Goal: Transaction & Acquisition: Purchase product/service

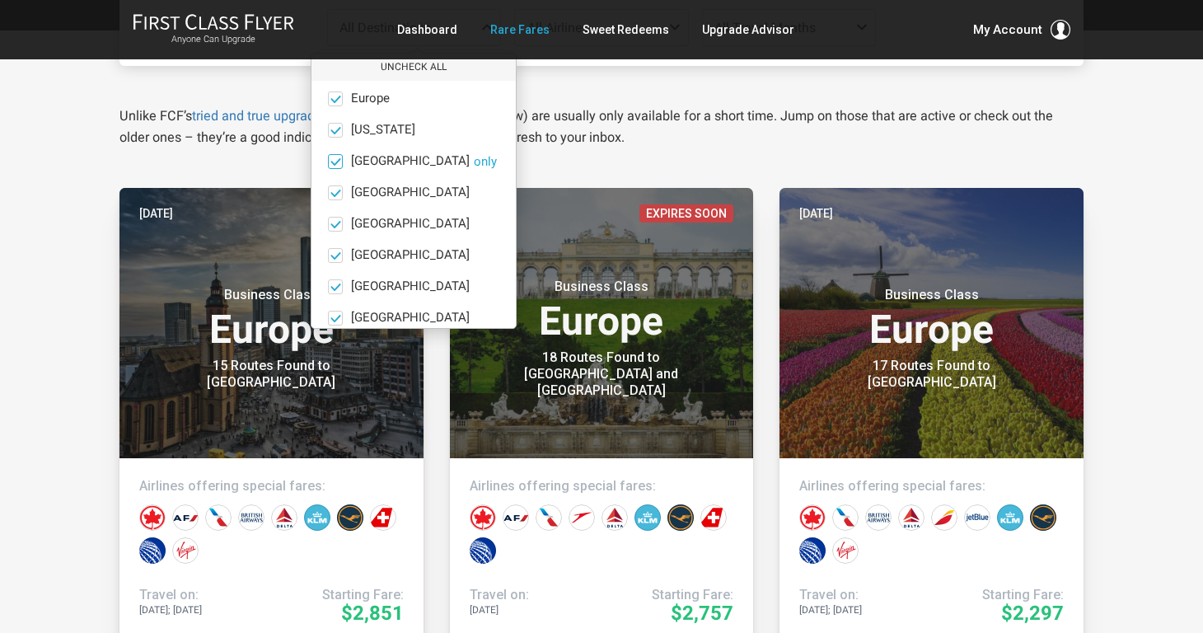
scroll to position [114, 0]
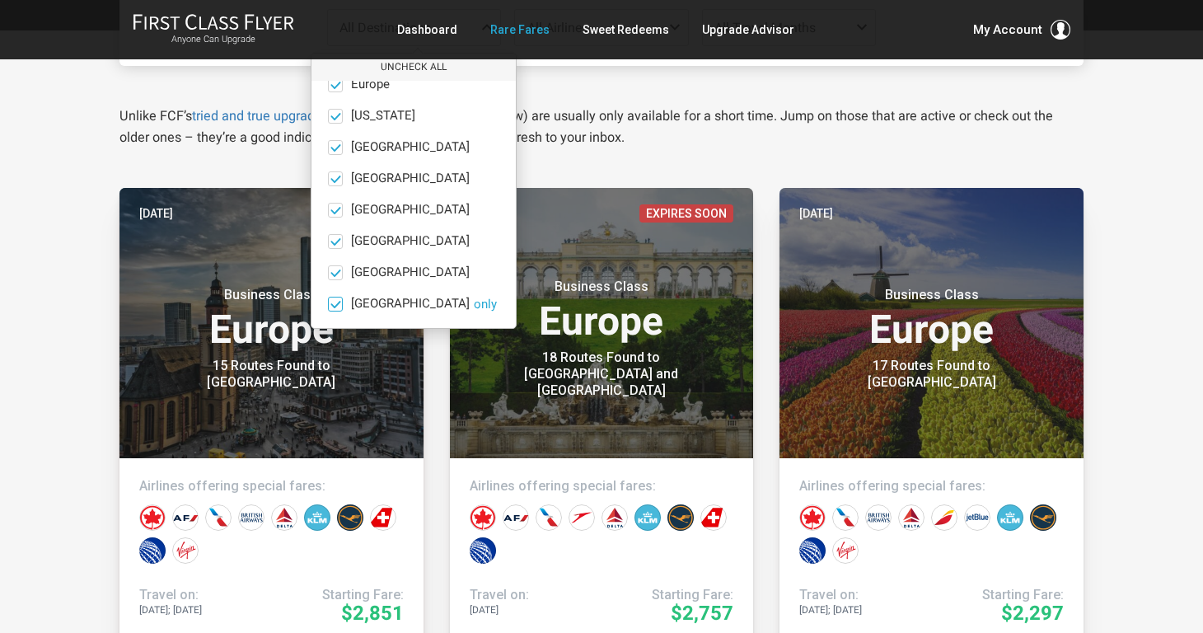
click at [376, 302] on span "South Pacific" at bounding box center [410, 304] width 119 height 15
click at [0, 0] on input "South Pacific only" at bounding box center [0, 0] width 0 height 0
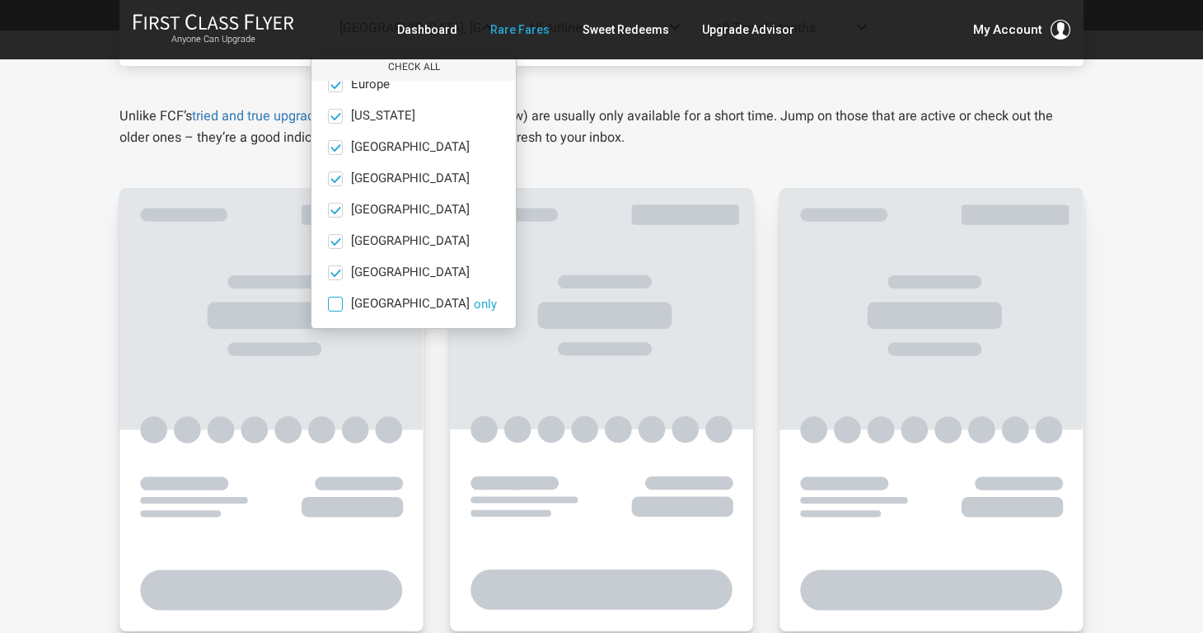
click at [474, 307] on button "only" at bounding box center [485, 304] width 23 height 15
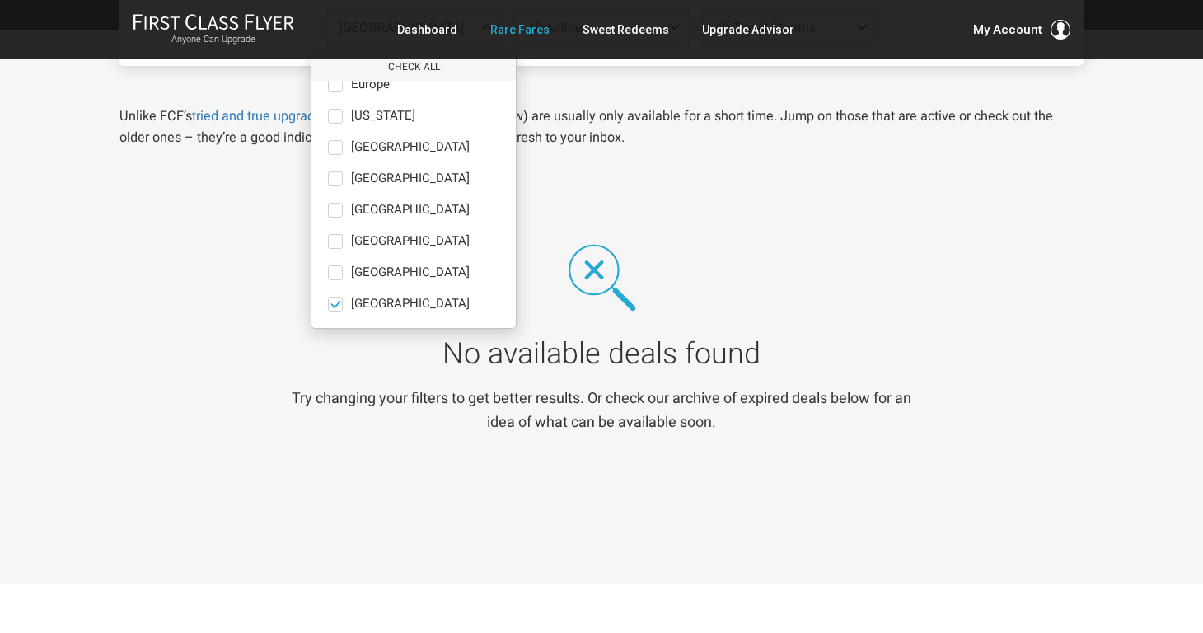
click at [780, 266] on div "No available deals found Try changing your filters to get better results. Or ch…" at bounding box center [601, 337] width 633 height 210
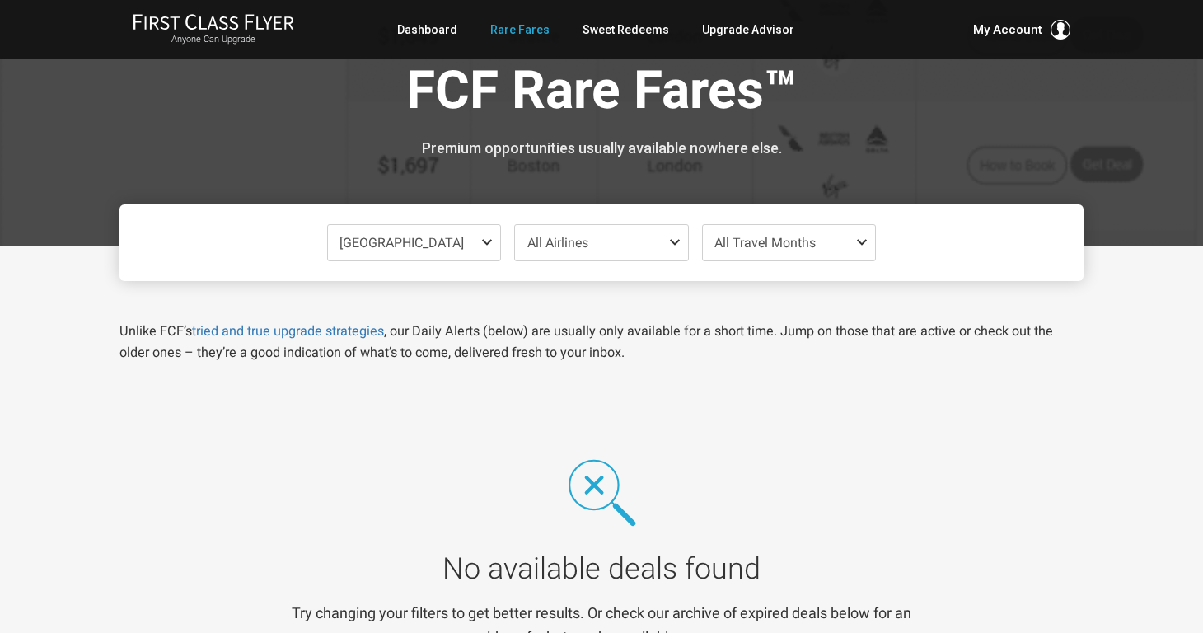
scroll to position [0, 0]
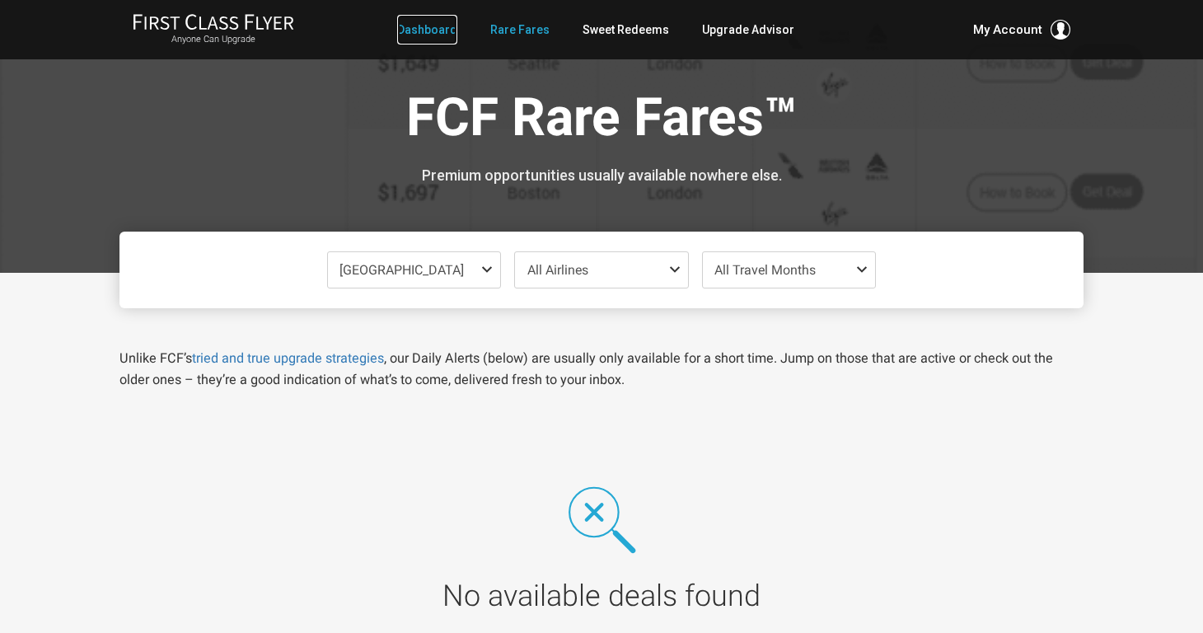
click at [439, 34] on link "Dashboard" at bounding box center [427, 30] width 60 height 30
click at [439, 25] on link "Dashboard" at bounding box center [427, 30] width 60 height 30
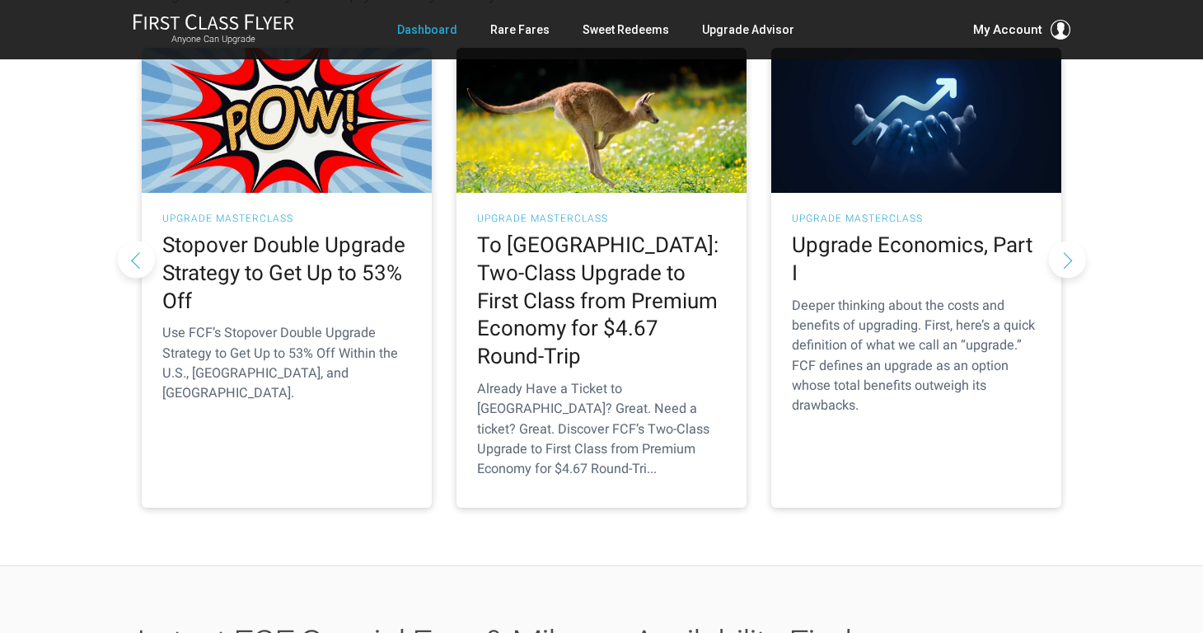
scroll to position [274, 0]
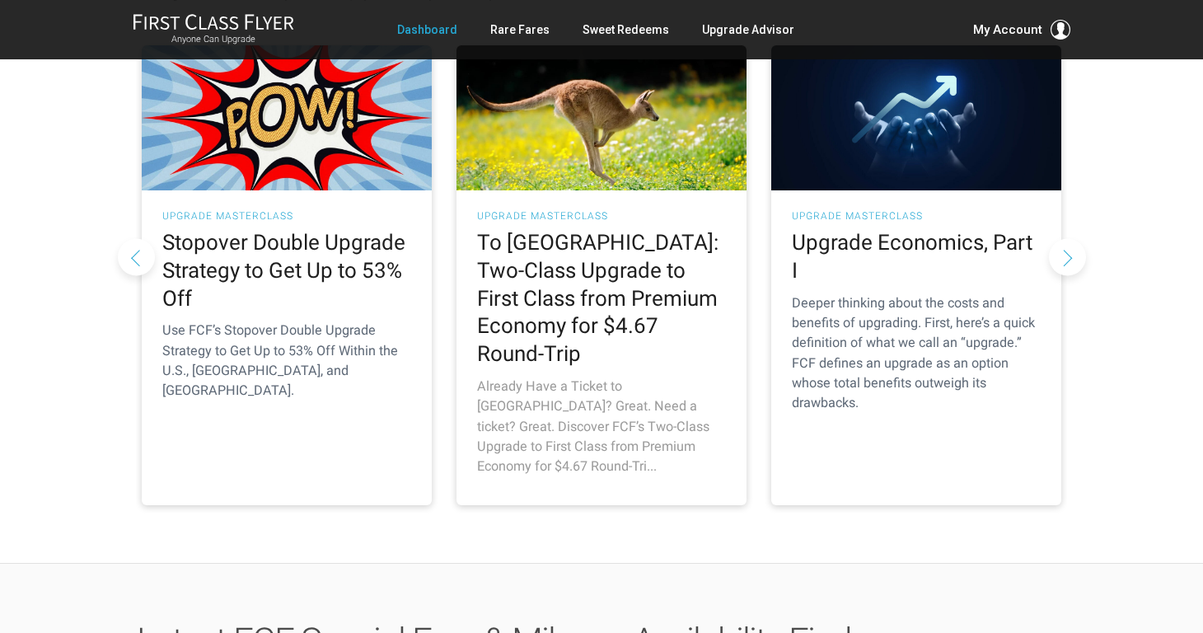
click at [562, 218] on h3 "UPGRADE MASTERCLASS" at bounding box center [601, 216] width 249 height 10
click at [561, 265] on h2 "To [GEOGRAPHIC_DATA]: Two-Class Upgrade to First Class from Premium Economy for…" at bounding box center [601, 298] width 249 height 139
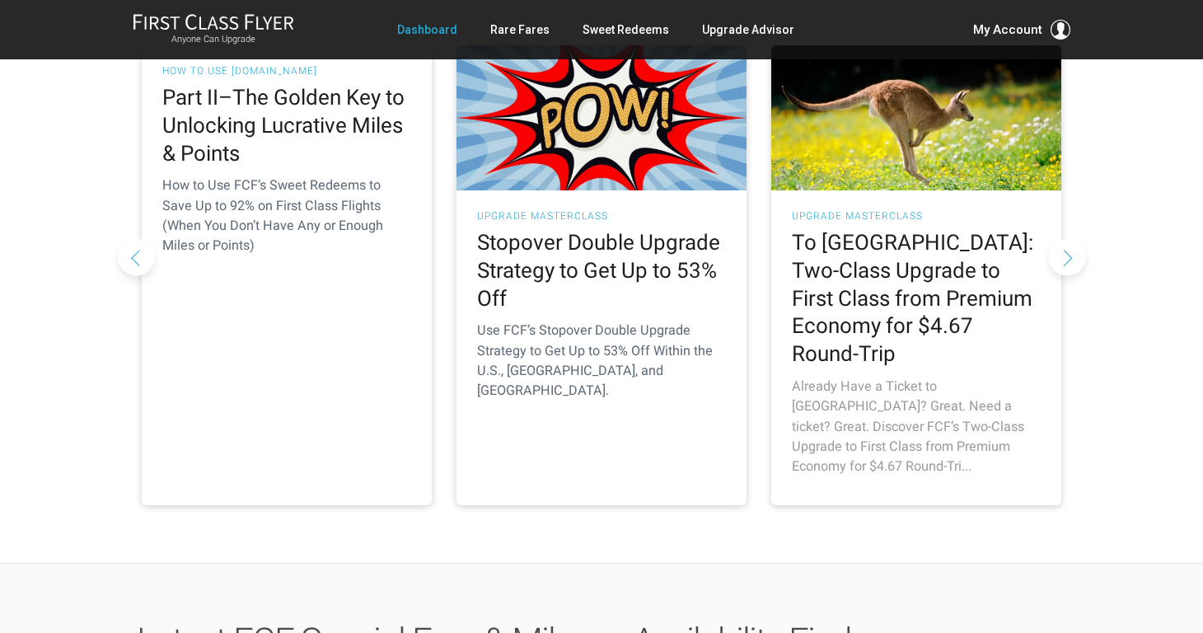
click at [924, 282] on h2 "To [GEOGRAPHIC_DATA]: Two-Class Upgrade to First Class from Premium Economy for…" at bounding box center [916, 298] width 249 height 139
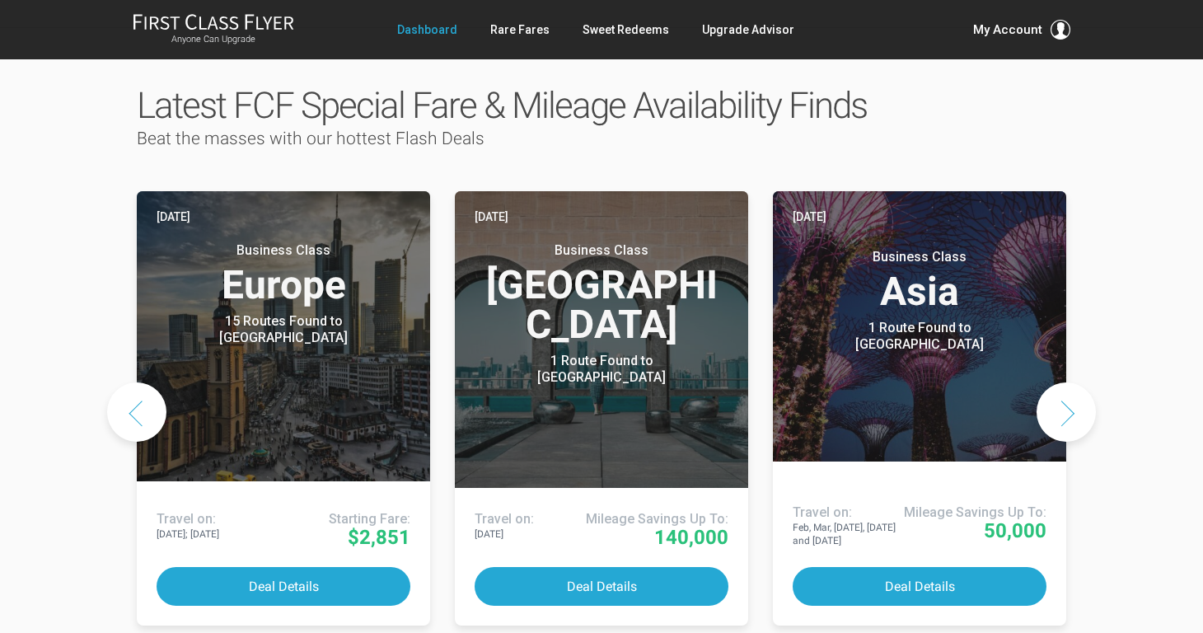
scroll to position [812, 0]
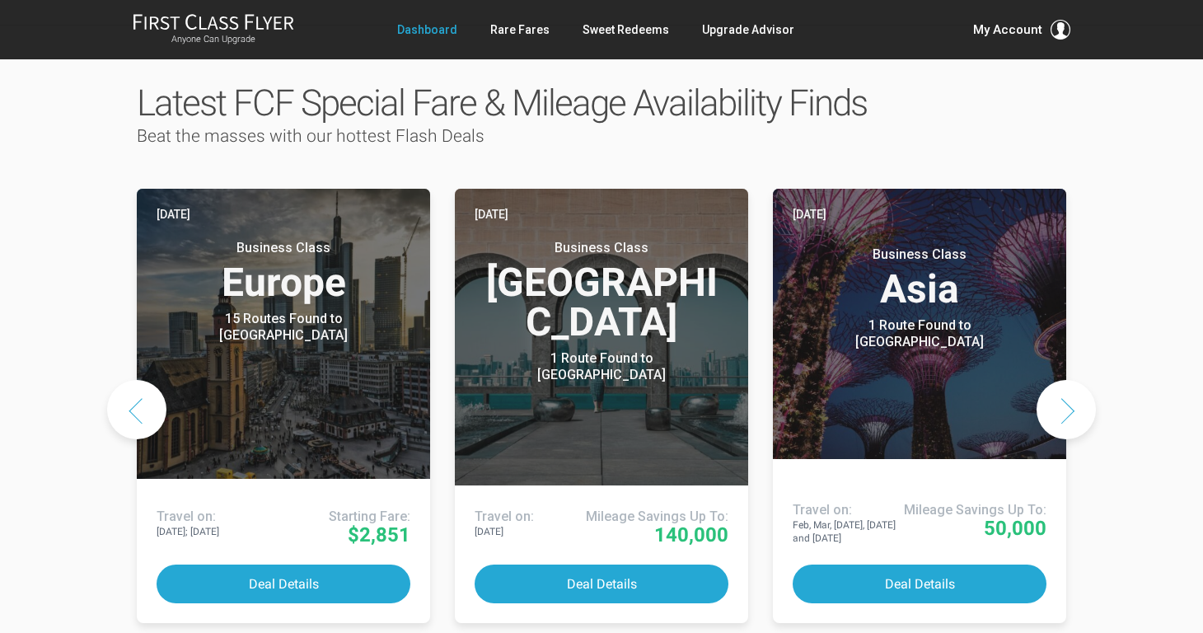
click at [1066, 380] on button "Next slide" at bounding box center [1066, 409] width 59 height 59
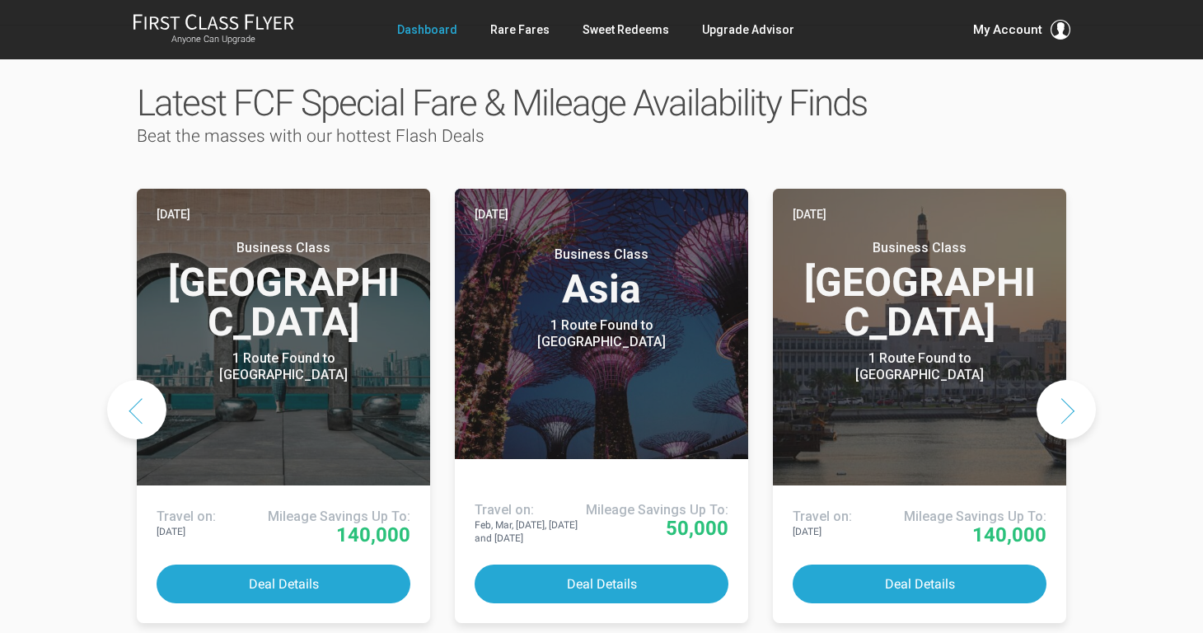
click at [1066, 380] on button "Next slide" at bounding box center [1066, 409] width 59 height 59
click at [1067, 380] on button "Next slide" at bounding box center [1066, 409] width 59 height 59
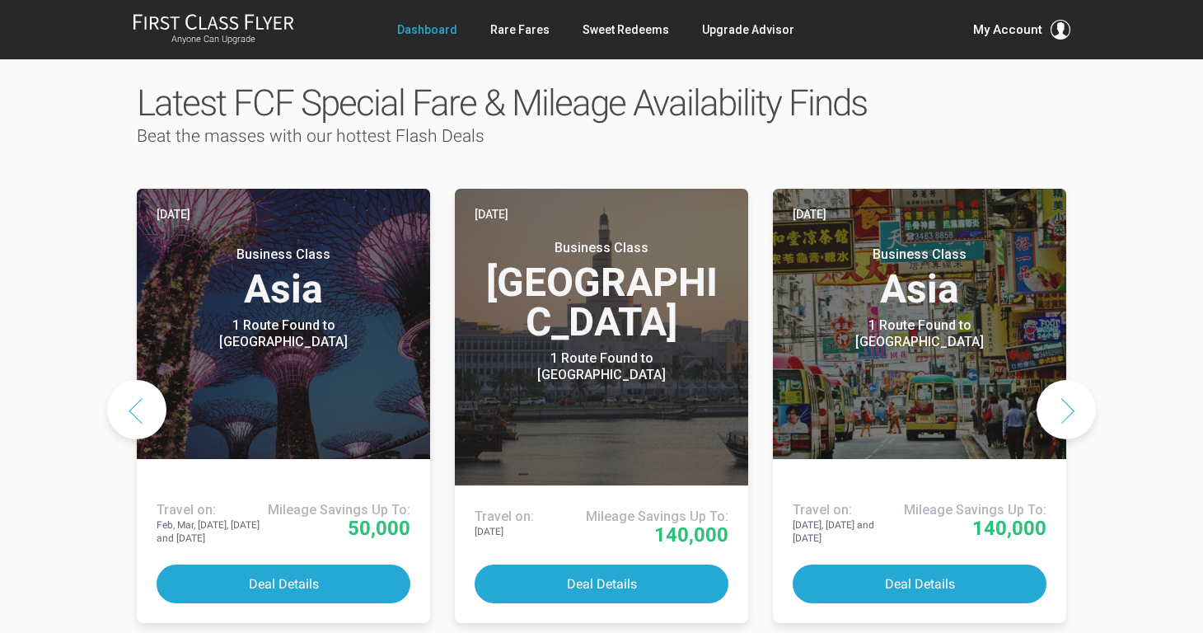
click at [1067, 380] on button "Next slide" at bounding box center [1066, 409] width 59 height 59
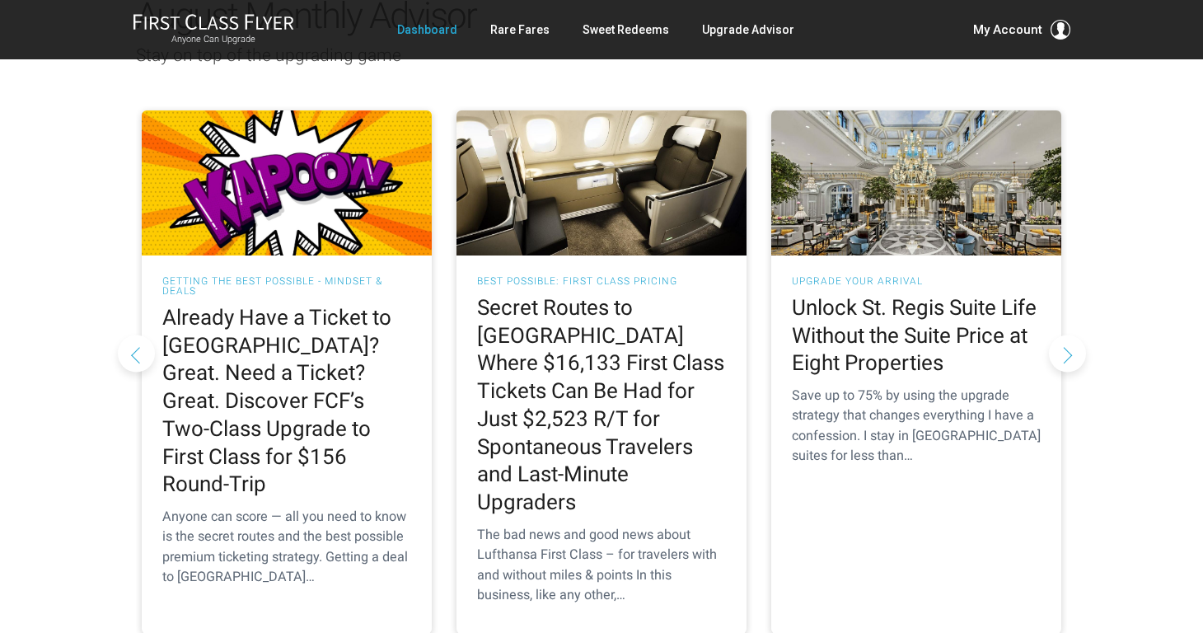
scroll to position [1563, 0]
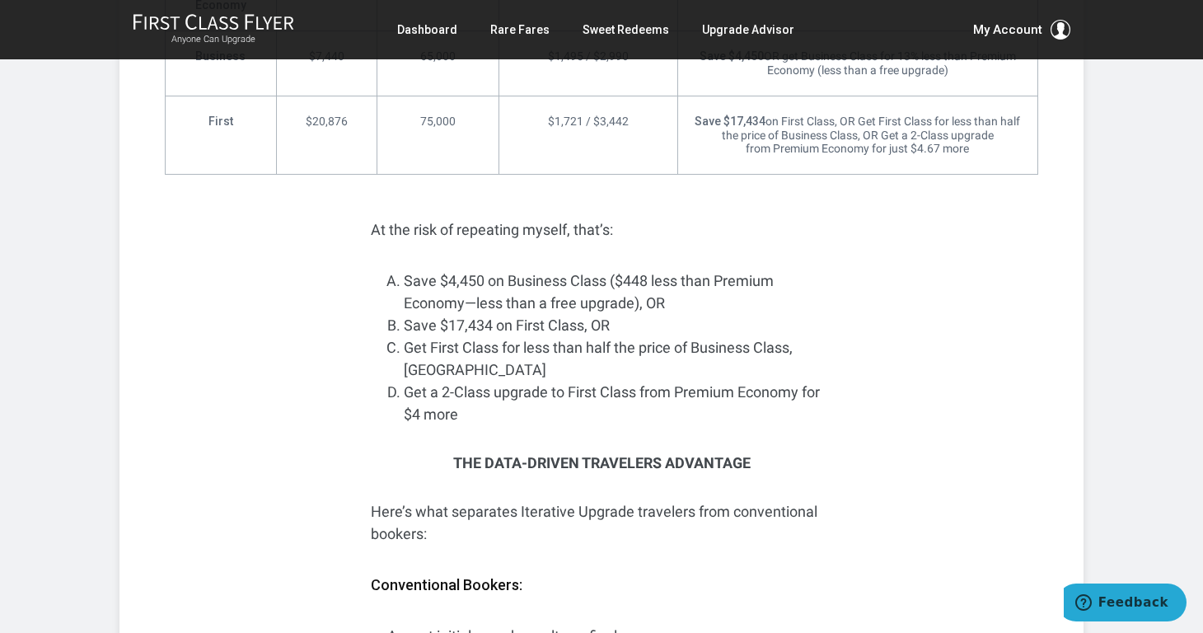
scroll to position [2924, 0]
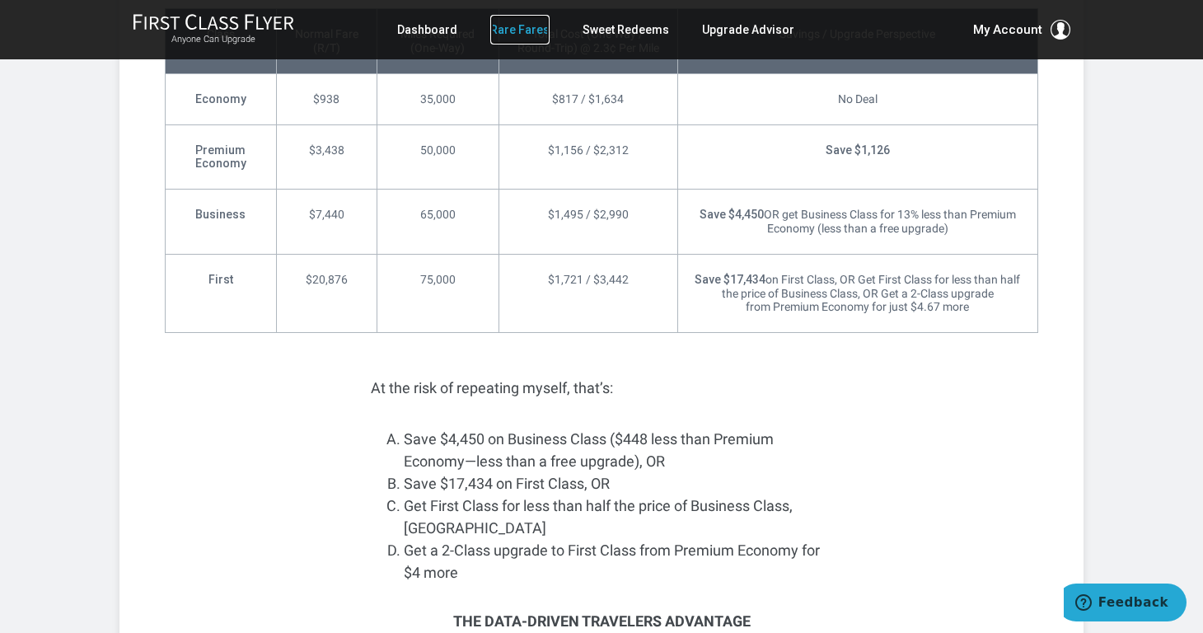
click at [541, 26] on link "Rare Fares" at bounding box center [519, 30] width 59 height 30
click at [535, 27] on link "Rare Fares" at bounding box center [519, 30] width 59 height 30
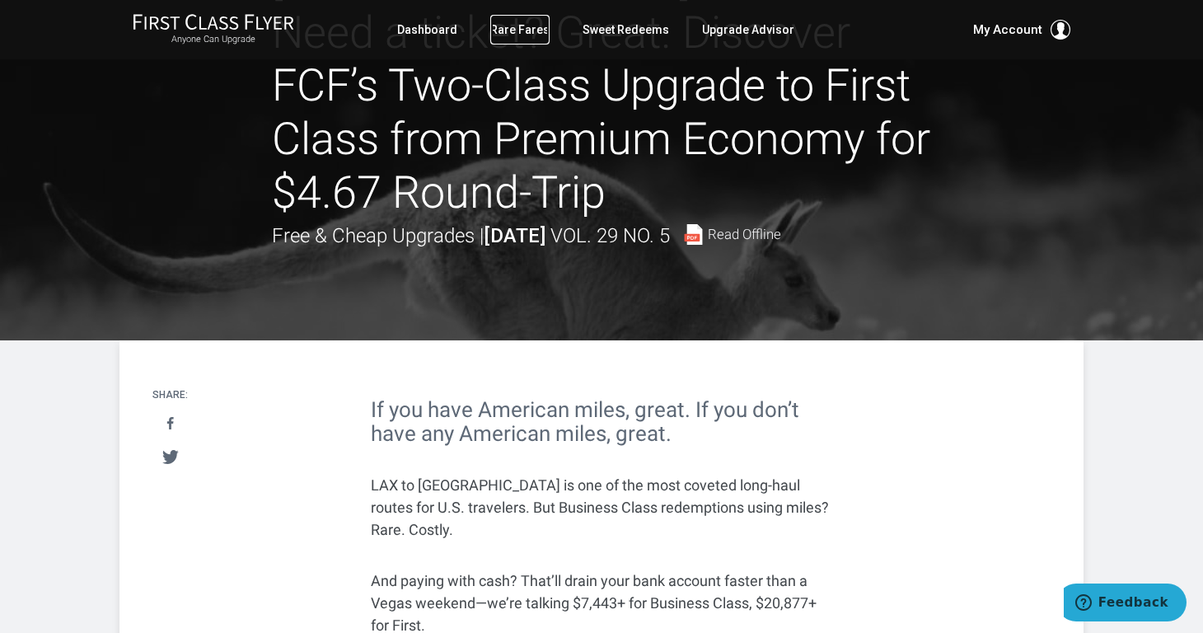
scroll to position [0, 0]
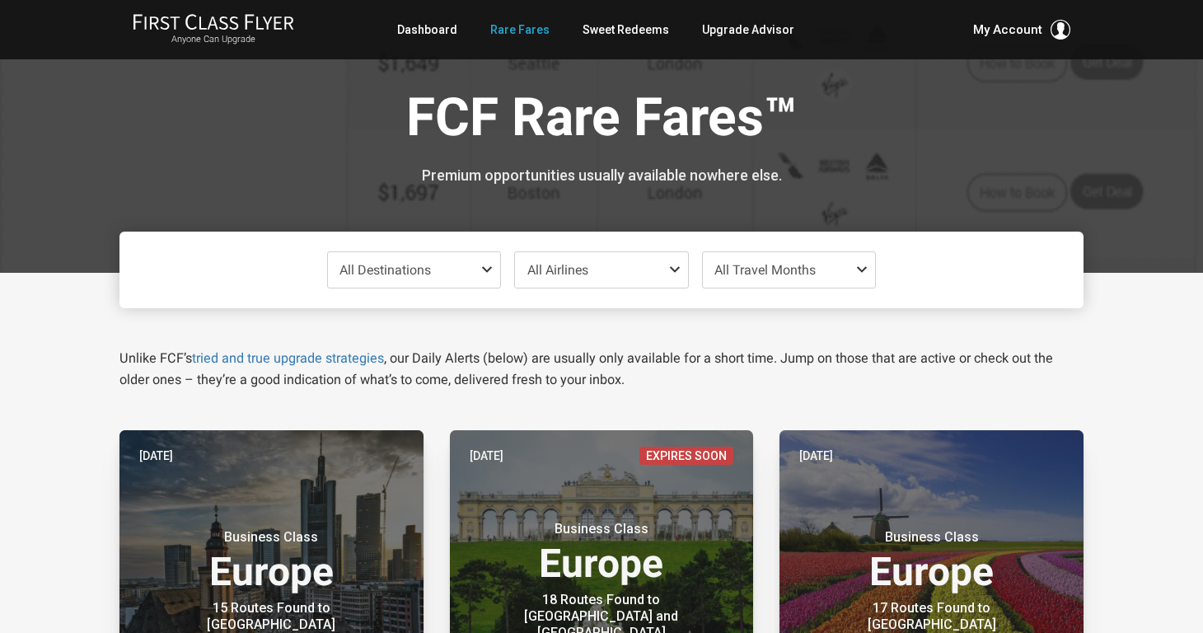
click at [489, 270] on span at bounding box center [490, 269] width 20 height 13
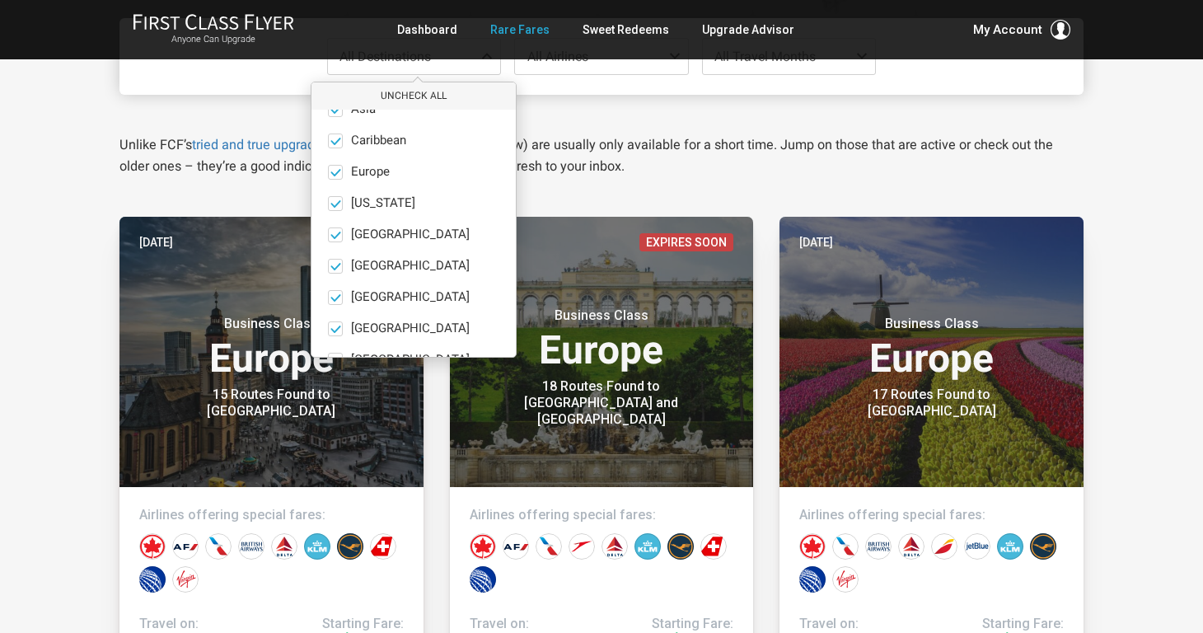
scroll to position [114, 0]
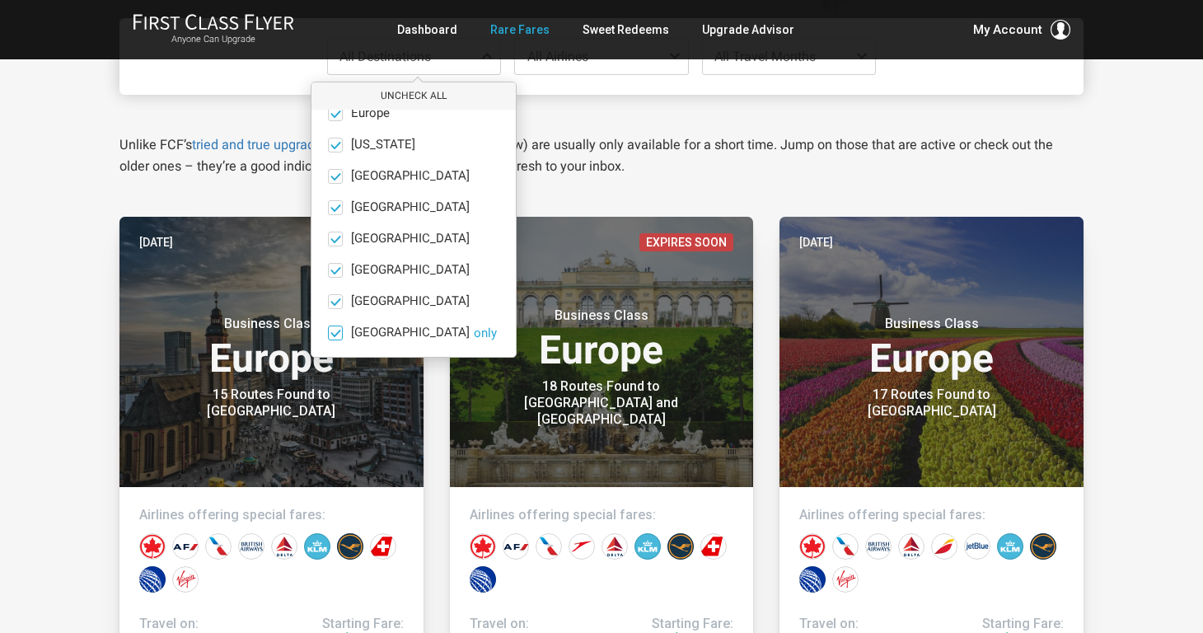
click at [474, 335] on button "only" at bounding box center [485, 332] width 23 height 15
